Goal: Information Seeking & Learning: Learn about a topic

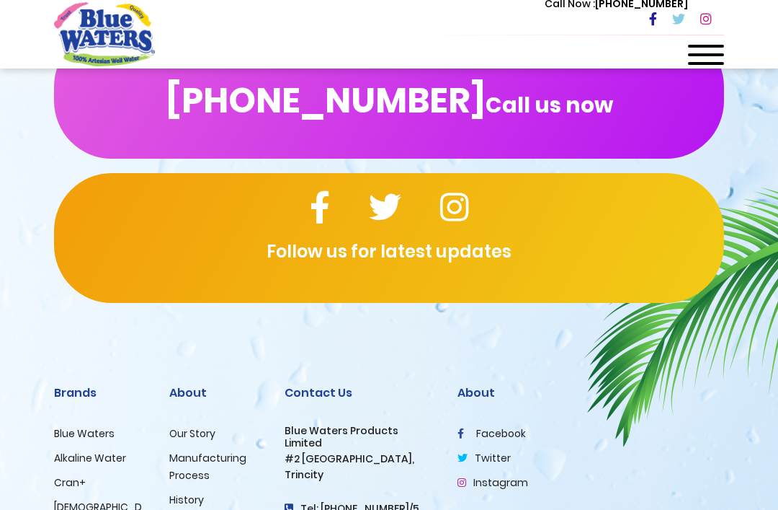
scroll to position [1749, 0]
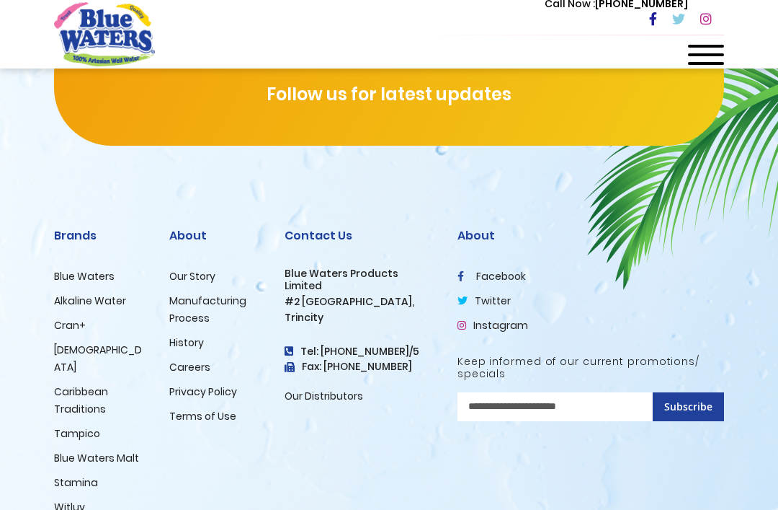
click at [199, 370] on link "Careers" at bounding box center [189, 367] width 41 height 14
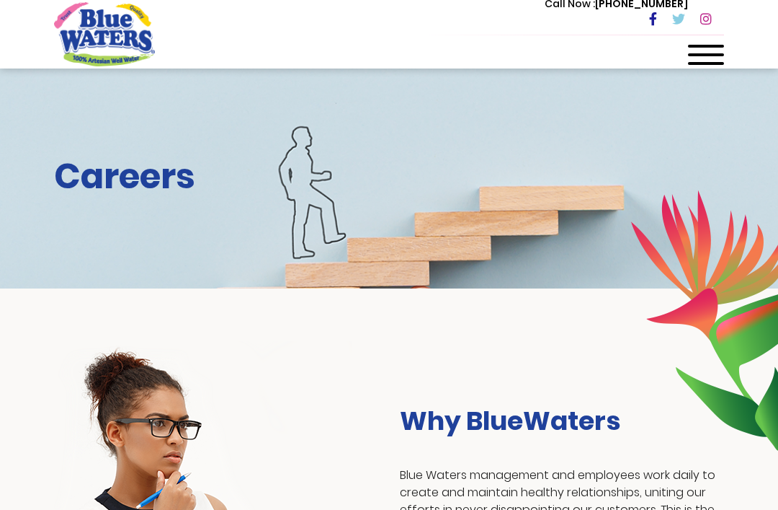
click at [118, 166] on h2 "Careers" at bounding box center [389, 177] width 670 height 42
click at [125, 177] on h2 "Careers" at bounding box center [389, 177] width 670 height 42
click at [704, 66] on div at bounding box center [706, 59] width 36 height 29
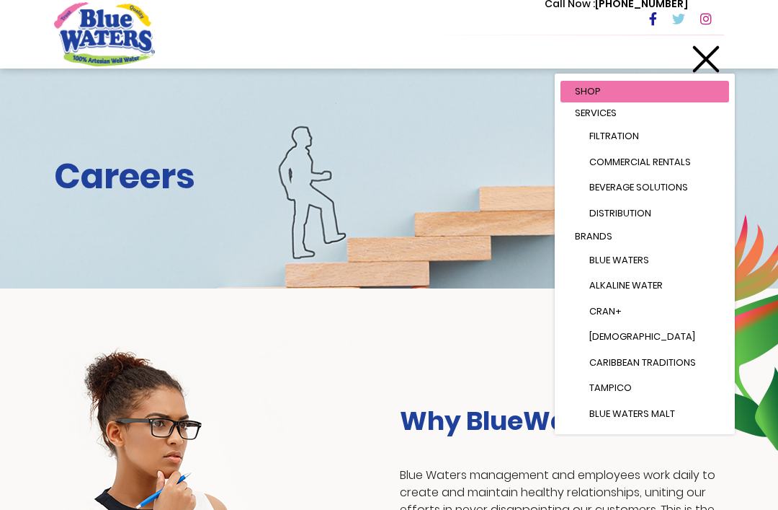
click at [265, 332] on div "Why BlueWaters Blue Waters management and employees work daily to create and ma…" at bounding box center [389, 503] width 778 height 430
click at [701, 61] on div at bounding box center [706, 59] width 36 height 29
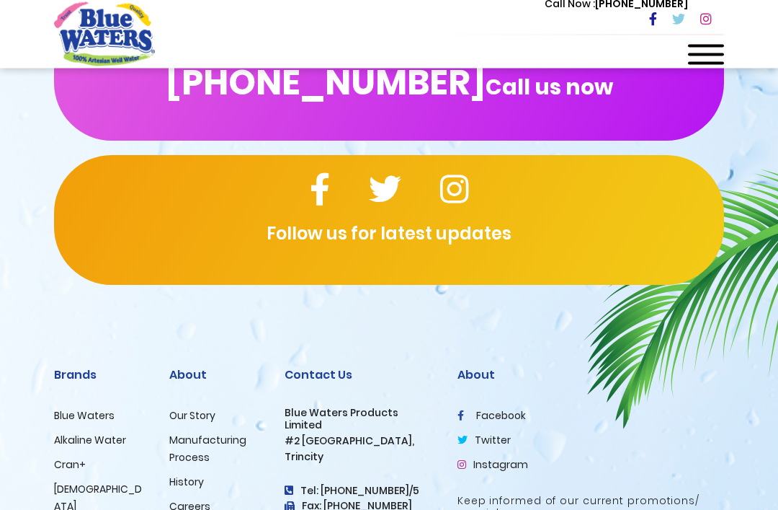
scroll to position [1623, 0]
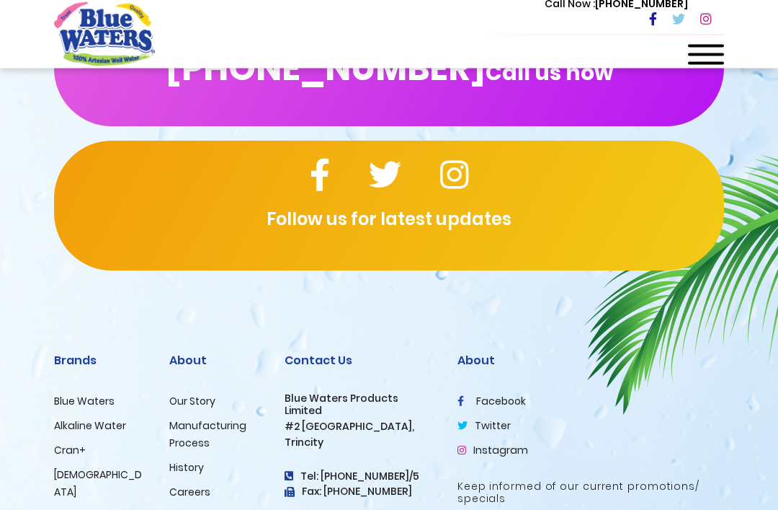
click at [193, 496] on link "Careers" at bounding box center [189, 492] width 41 height 14
